Goal: Information Seeking & Learning: Check status

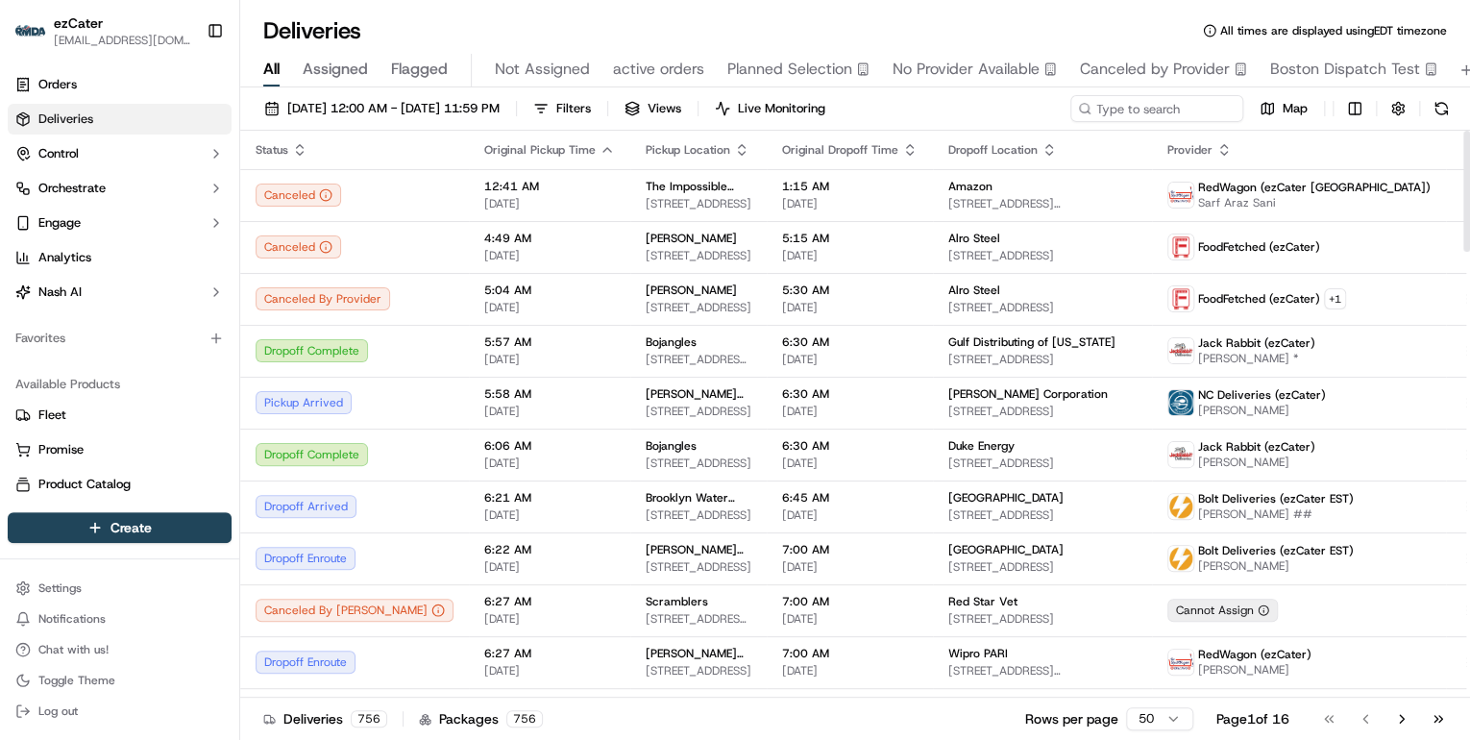
click at [298, 147] on icon "button" at bounding box center [299, 149] width 15 height 15
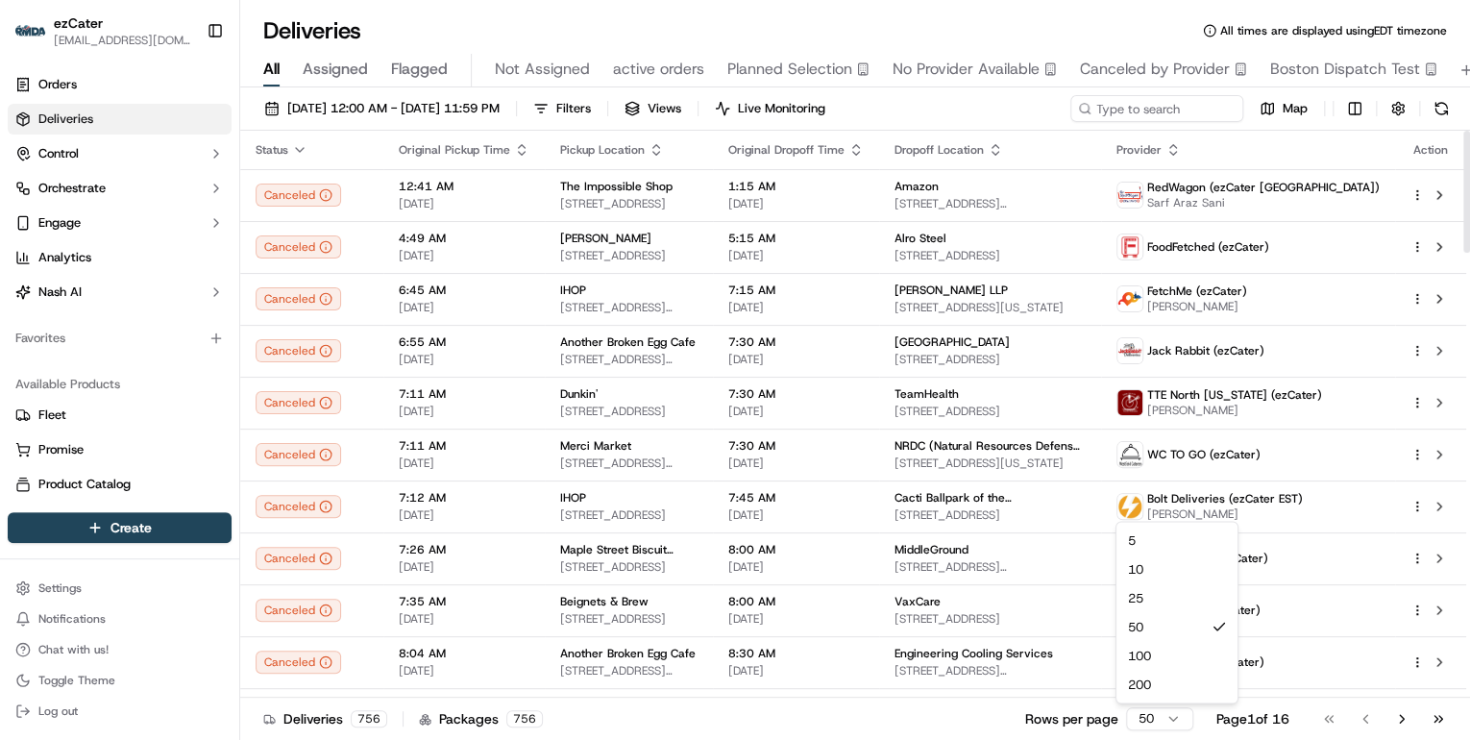
click at [1160, 712] on html "ezCater [EMAIL_ADDRESS][DOMAIN_NAME] Toggle Sidebar Orders Deliveries Control O…" at bounding box center [735, 370] width 1470 height 740
